Goal: Task Accomplishment & Management: Use online tool/utility

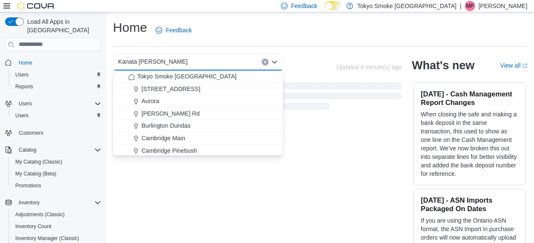
scroll to position [6, 0]
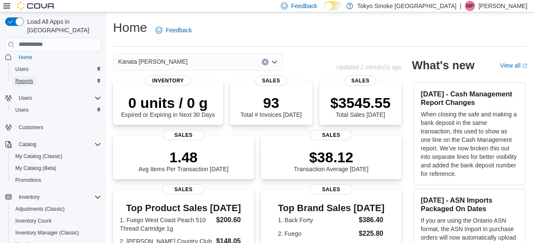
click at [30, 78] on span "Reports" at bounding box center [24, 81] width 18 height 7
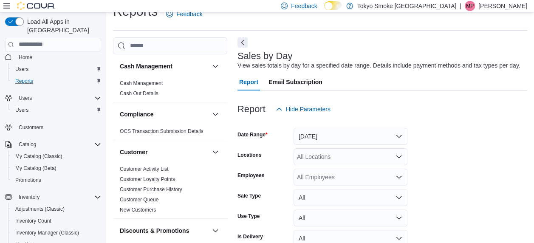
scroll to position [20, 0]
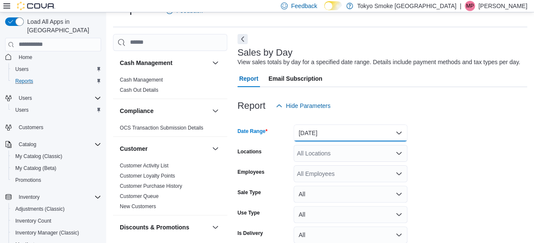
click at [345, 137] on button "[DATE]" at bounding box center [351, 133] width 114 height 17
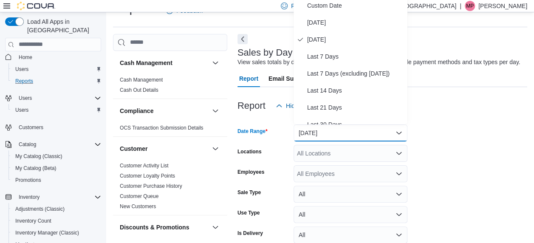
scroll to position [16, 0]
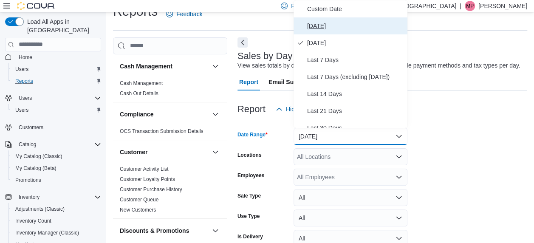
click at [322, 31] on button "[DATE]" at bounding box center [351, 25] width 114 height 17
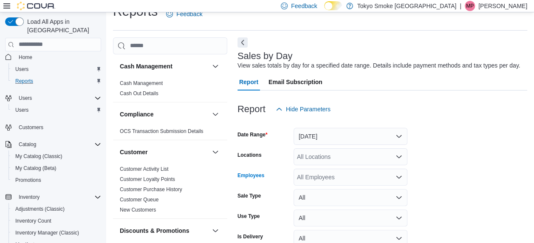
click at [335, 173] on div "All Employees" at bounding box center [351, 177] width 114 height 17
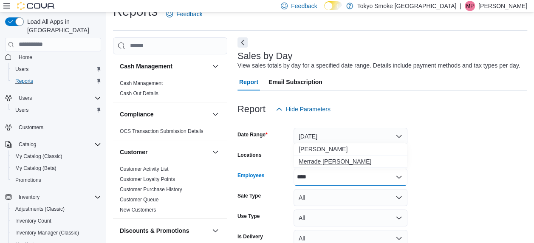
type input "****"
click at [332, 160] on span "Merrade [PERSON_NAME]" at bounding box center [351, 161] width 104 height 9
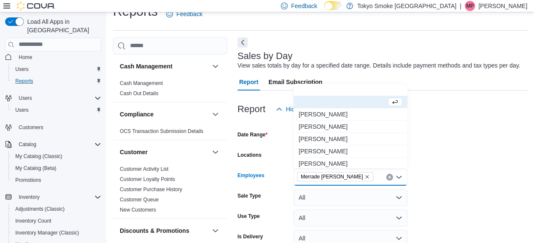
click at [476, 162] on form "Date Range [DATE] Locations All Locations Employees [GEOGRAPHIC_DATA] Simeoni C…" at bounding box center [383, 194] width 290 height 153
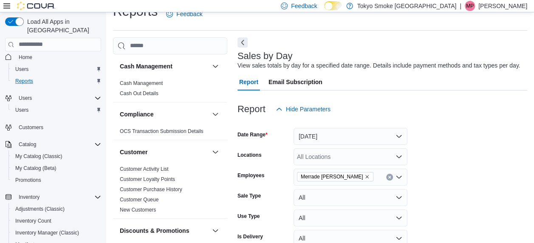
scroll to position [60, 0]
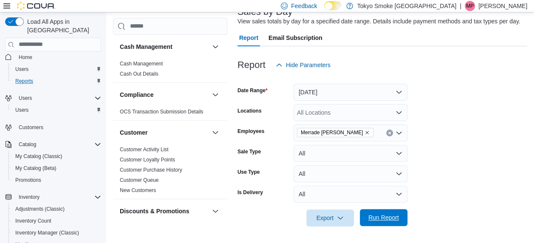
click at [394, 220] on span "Run Report" at bounding box center [384, 217] width 31 height 9
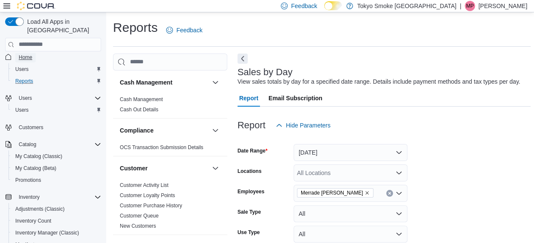
click at [25, 54] on span "Home" at bounding box center [26, 57] width 14 height 7
